Goal: Register for event/course

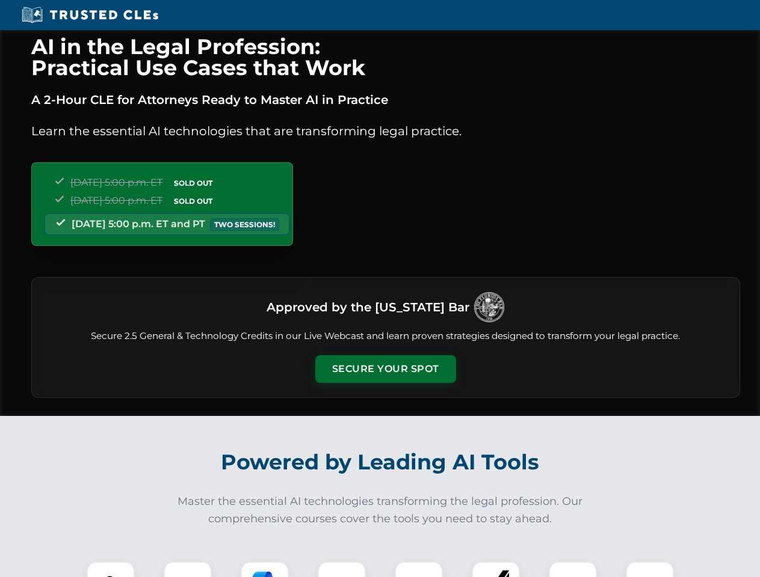
click at [385, 369] on button "Secure Your Spot" at bounding box center [385, 369] width 141 height 28
click at [111, 570] on img at bounding box center [110, 585] width 35 height 35
click at [188, 570] on div at bounding box center [188, 586] width 48 height 48
